Goal: Task Accomplishment & Management: Complete application form

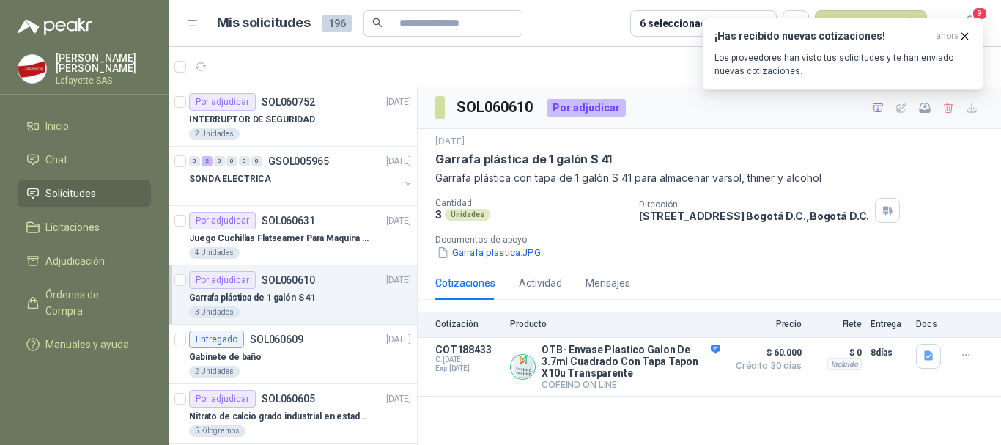
click at [75, 197] on span "Solicitudes" at bounding box center [70, 193] width 51 height 16
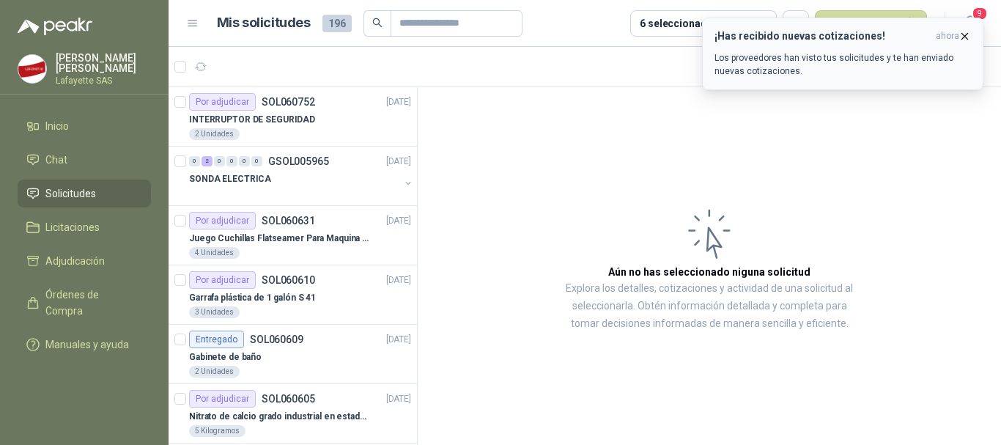
click at [963, 29] on button "¡Has recibido nuevas cotizaciones! ahora Los proveedores han visto tus solicitu…" at bounding box center [842, 54] width 281 height 73
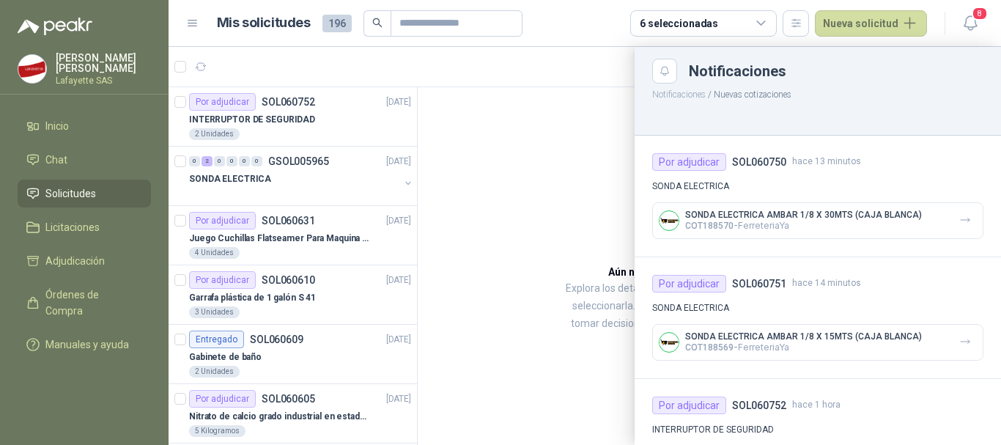
click at [544, 188] on div at bounding box center [584, 246] width 832 height 398
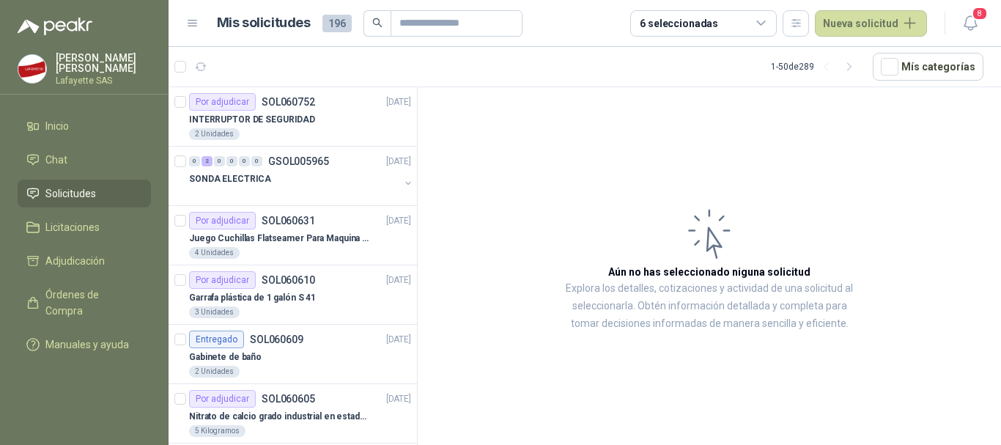
click at [100, 78] on p "Lafayette SAS" at bounding box center [103, 80] width 95 height 9
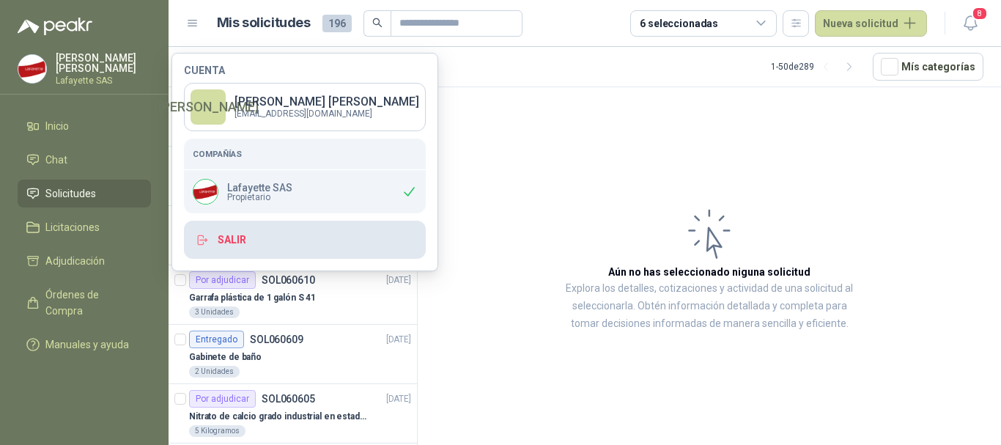
click at [246, 236] on button "Salir" at bounding box center [305, 240] width 242 height 38
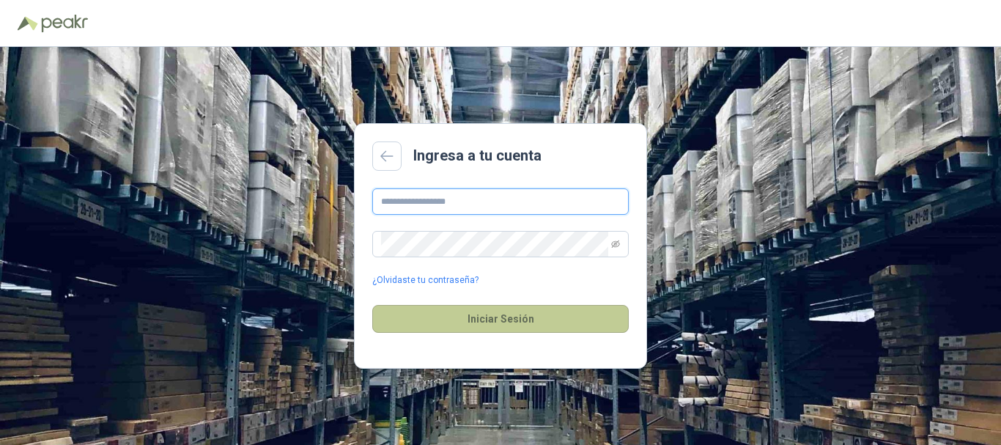
type input "**********"
click at [492, 314] on button "Iniciar Sesión" at bounding box center [500, 319] width 256 height 28
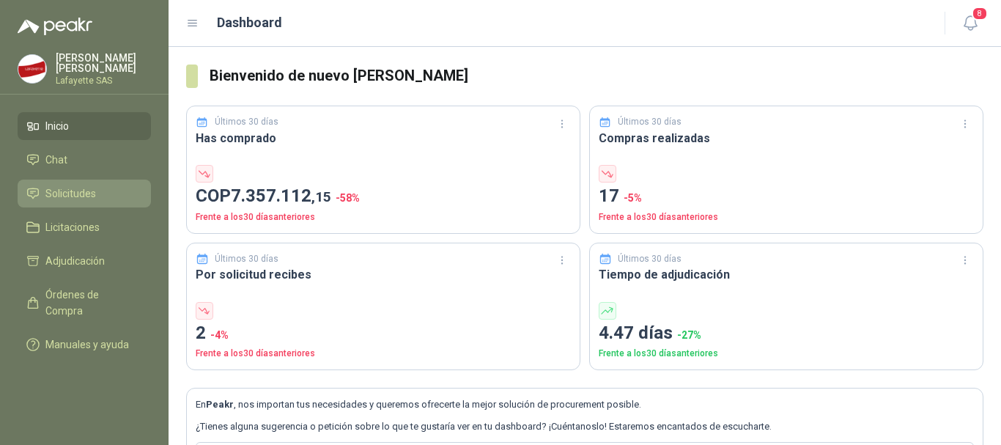
click at [72, 189] on span "Solicitudes" at bounding box center [70, 193] width 51 height 16
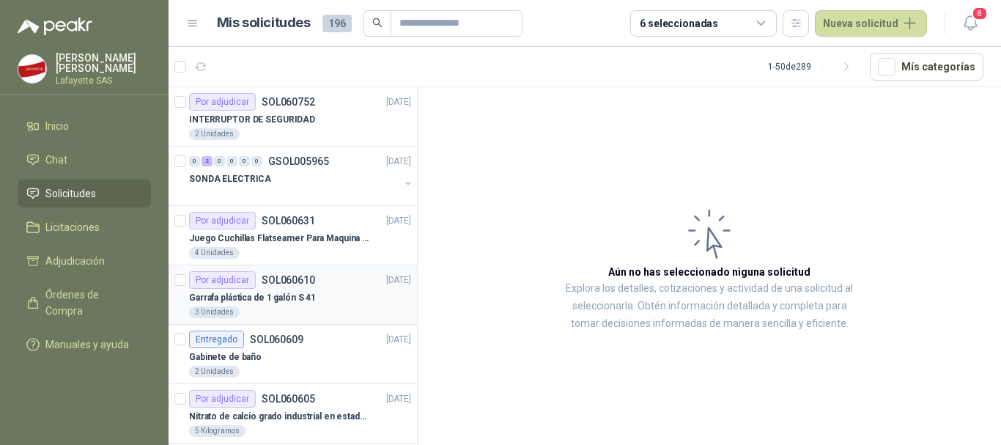
scroll to position [73, 0]
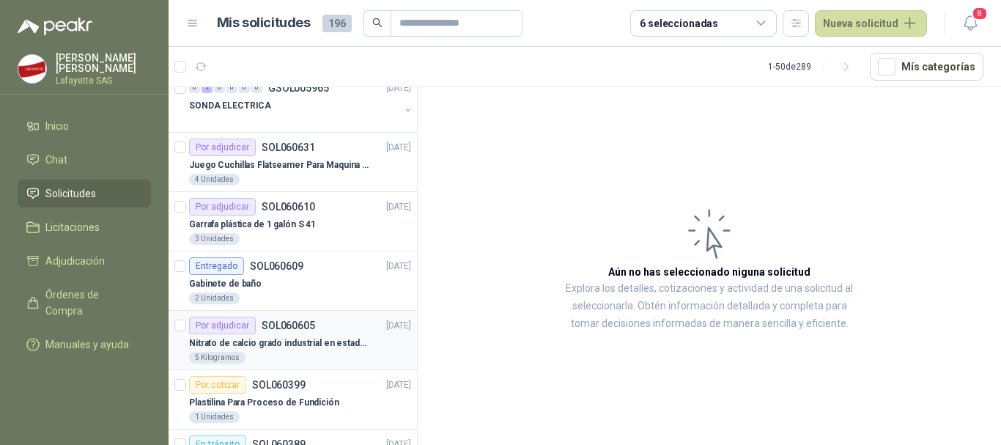
click at [251, 342] on p "Nitrato de calcio grado industrial en estado solido" at bounding box center [280, 343] width 182 height 14
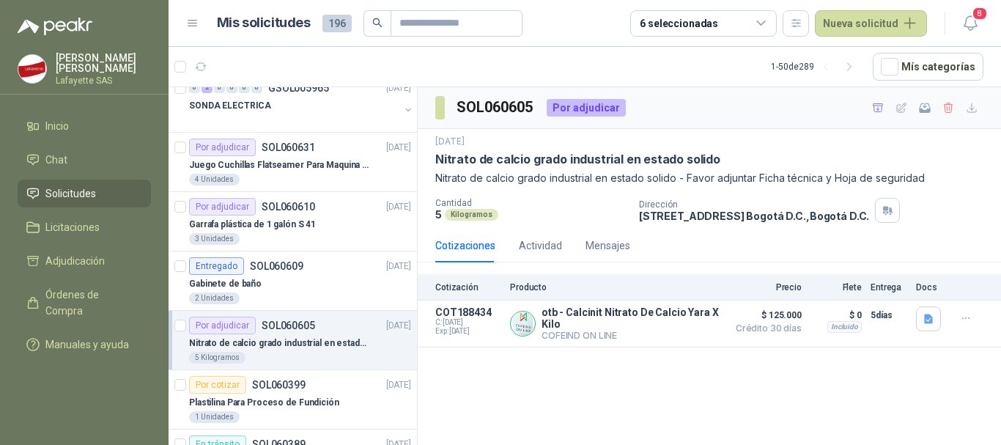
click at [881, 393] on div "SOL060605 Por adjudicar [DATE] Nitrato de calcio grado industrial en estado sol…" at bounding box center [709, 268] width 583 height 363
click at [681, 326] on button "Detalles" at bounding box center [685, 324] width 69 height 20
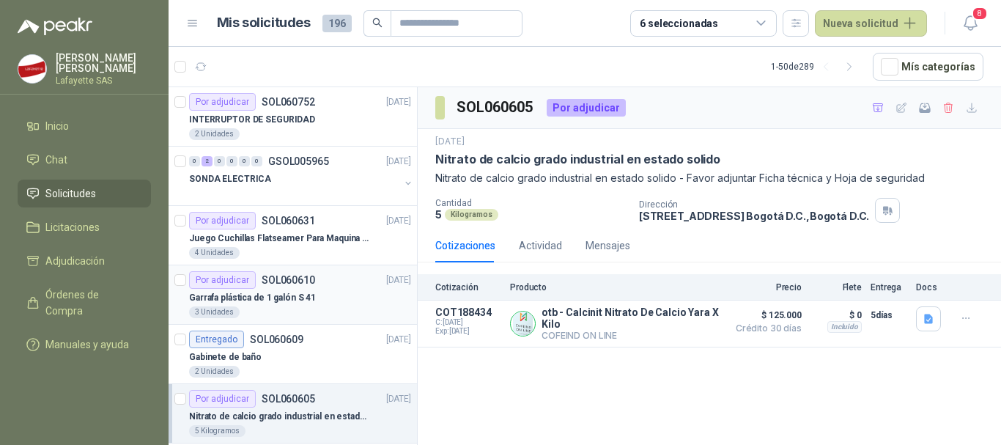
click at [276, 291] on p "Garrafa plástica de 1 galón S 41" at bounding box center [252, 298] width 127 height 14
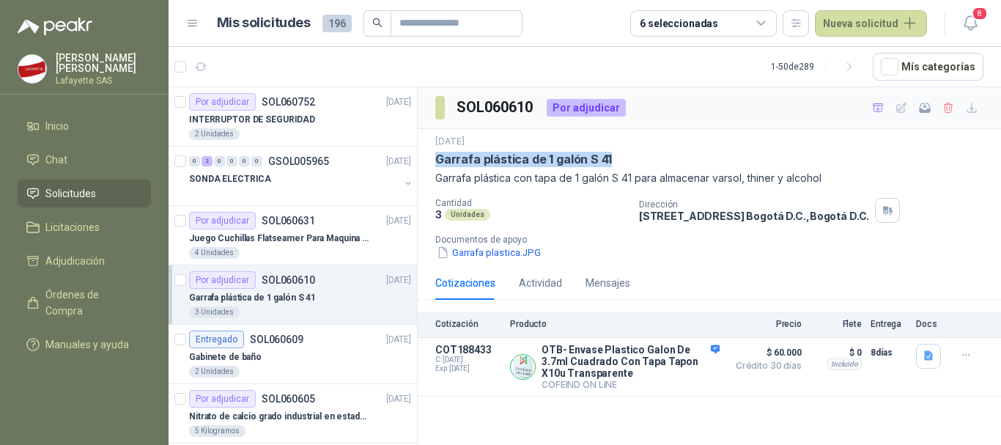
drag, startPoint x: 607, startPoint y: 158, endPoint x: 436, endPoint y: 163, distance: 171.5
click at [436, 163] on div "Garrafa plástica de 1 galón S 41" at bounding box center [709, 159] width 548 height 15
click at [509, 204] on p "Cantidad" at bounding box center [531, 203] width 192 height 10
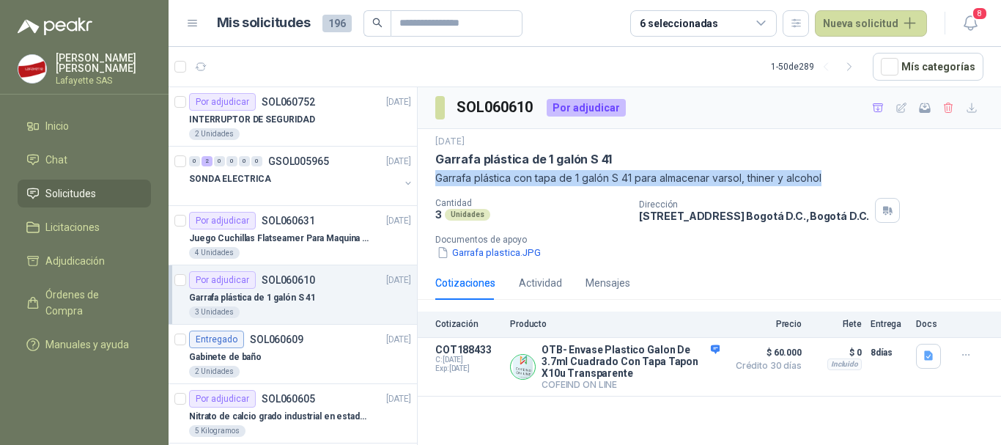
drag, startPoint x: 437, startPoint y: 181, endPoint x: 821, endPoint y: 178, distance: 383.9
click at [821, 178] on p "Garrafa plástica con tapa de 1 galón S 41 para almacenar varsol, thiner y alcoh…" at bounding box center [709, 178] width 548 height 16
copy p "Garrafa plástica con tapa de 1 galón S 41 para almacenar varsol, thiner y alcoh…"
click at [81, 134] on link "Inicio" at bounding box center [84, 126] width 133 height 28
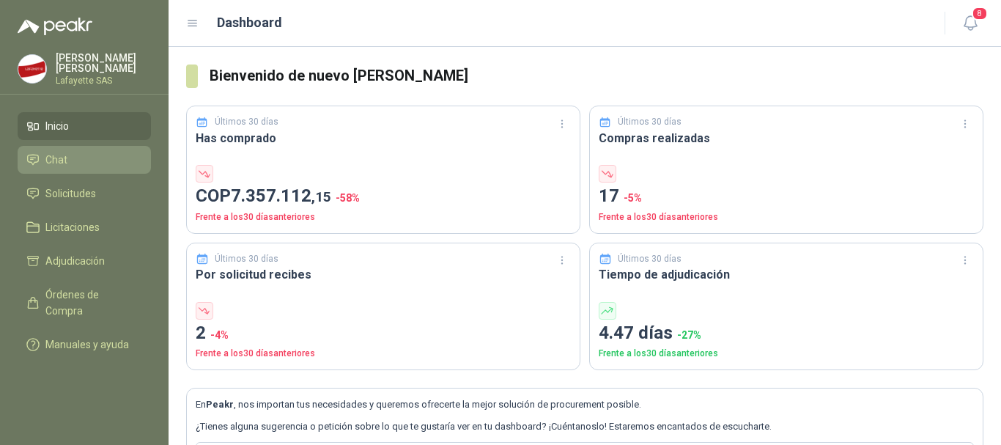
click at [97, 152] on li "Chat" at bounding box center [84, 160] width 116 height 16
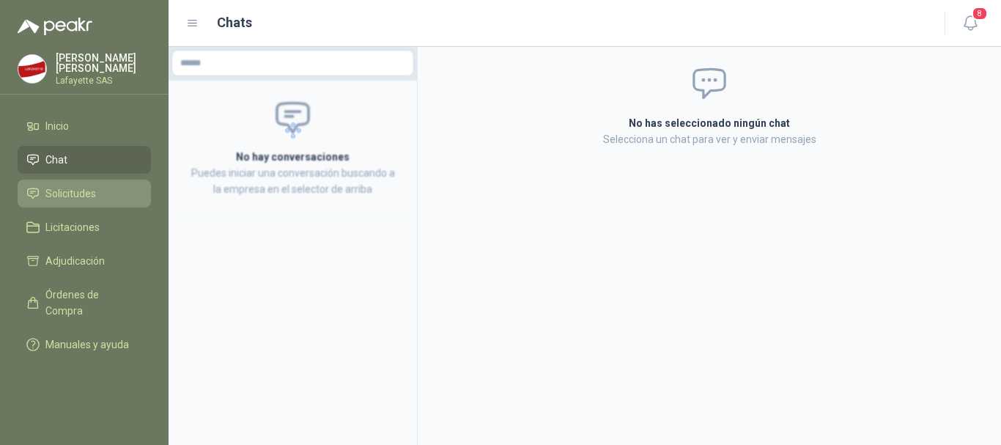
click at [71, 191] on span "Solicitudes" at bounding box center [70, 193] width 51 height 16
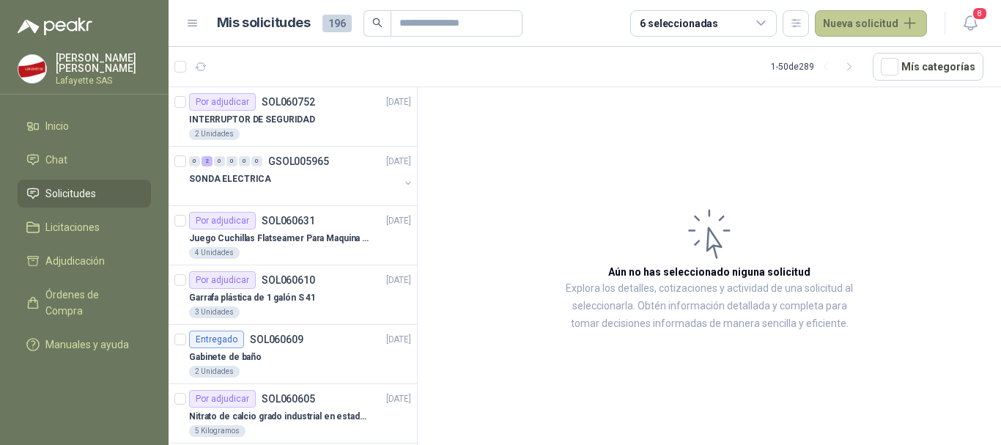
click at [843, 23] on button "Nueva solicitud" at bounding box center [871, 23] width 112 height 26
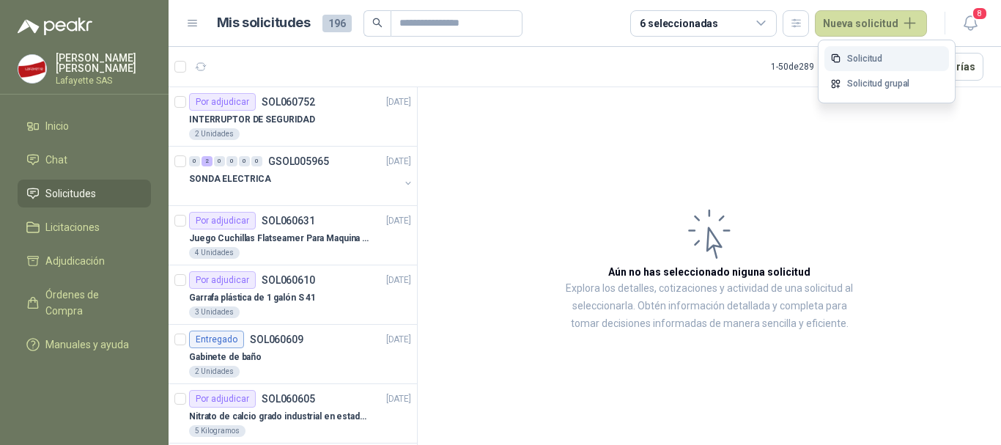
click at [852, 60] on link "Solicitud" at bounding box center [886, 59] width 125 height 26
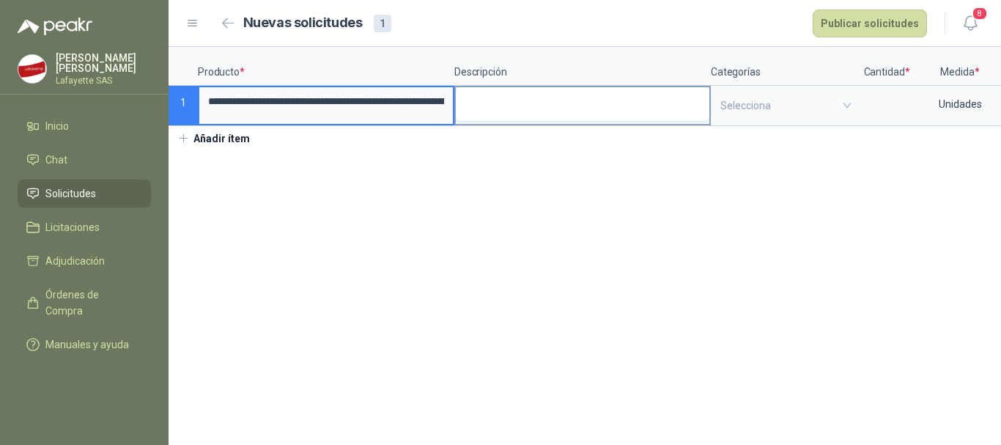
click at [462, 111] on textarea at bounding box center [582, 104] width 253 height 34
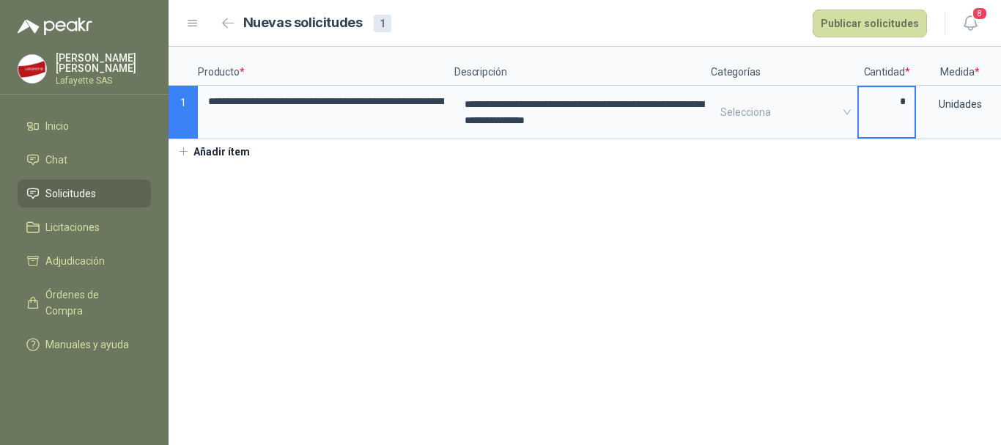
type input "*"
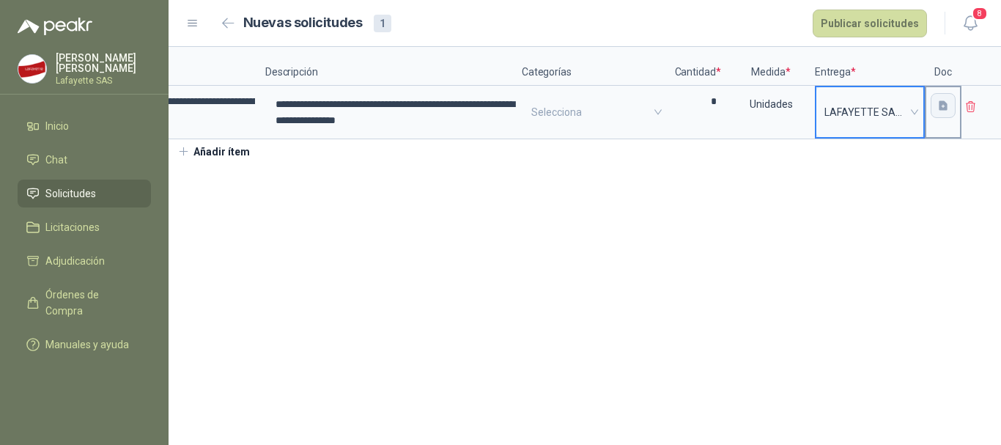
click at [938, 109] on icon "button" at bounding box center [943, 106] width 12 height 12
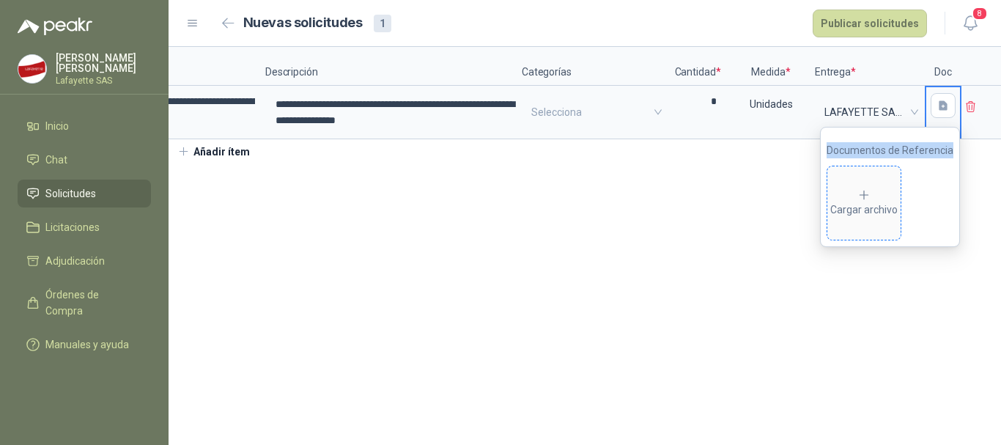
click at [876, 199] on div "Cargar archivo" at bounding box center [863, 202] width 67 height 29
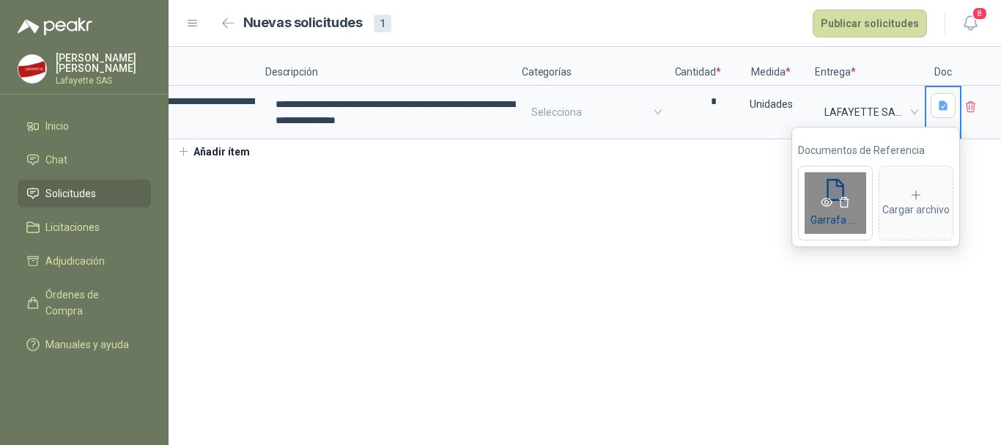
click at [827, 207] on icon "eye" at bounding box center [826, 202] width 12 height 12
click at [711, 319] on section "**********" at bounding box center [584, 246] width 832 height 398
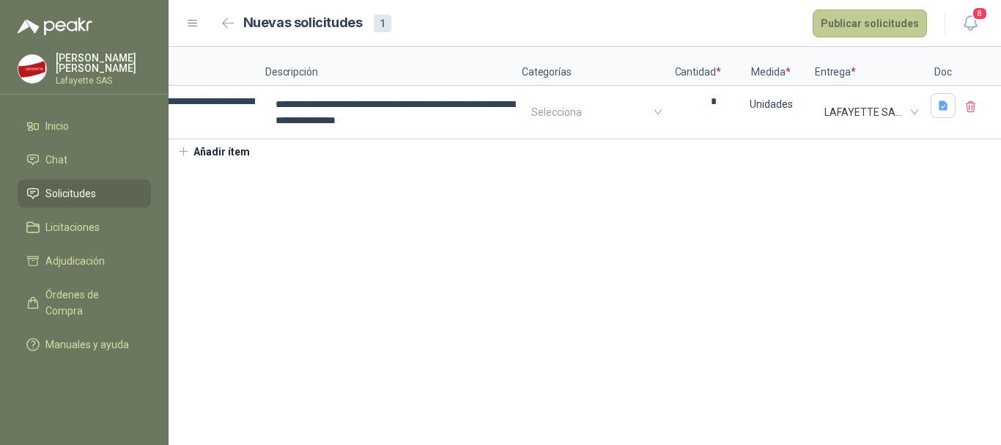
click at [880, 19] on button "Publicar solicitudes" at bounding box center [869, 24] width 114 height 28
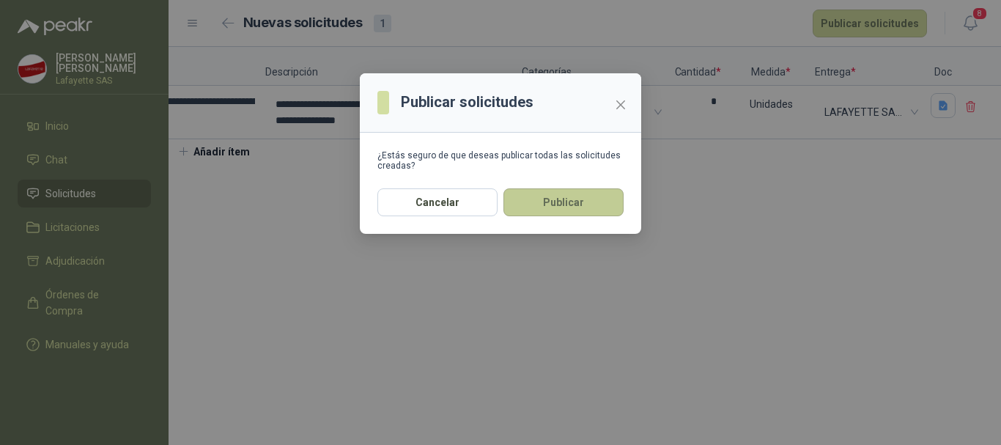
click at [550, 204] on button "Publicar" at bounding box center [563, 202] width 120 height 28
